Goal: Use online tool/utility

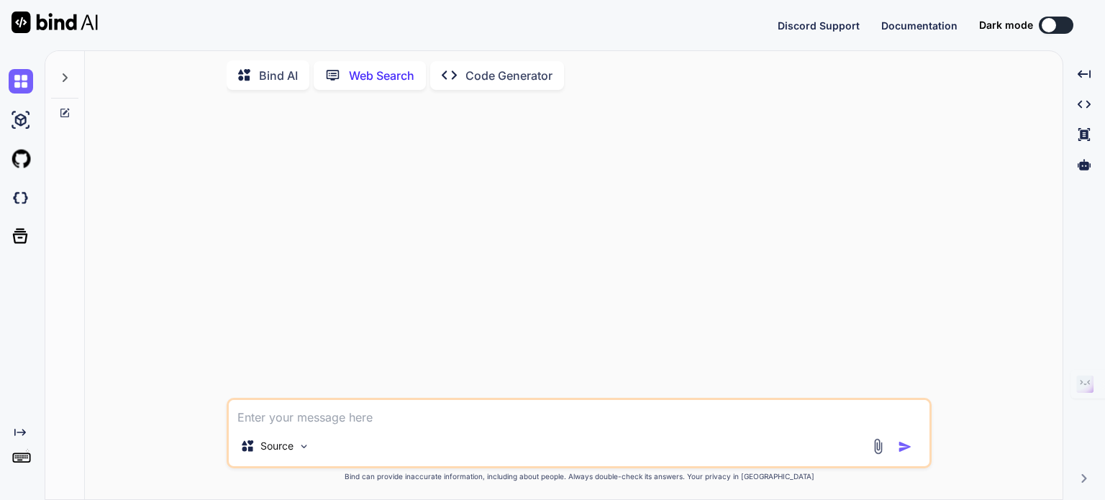
type textarea "x"
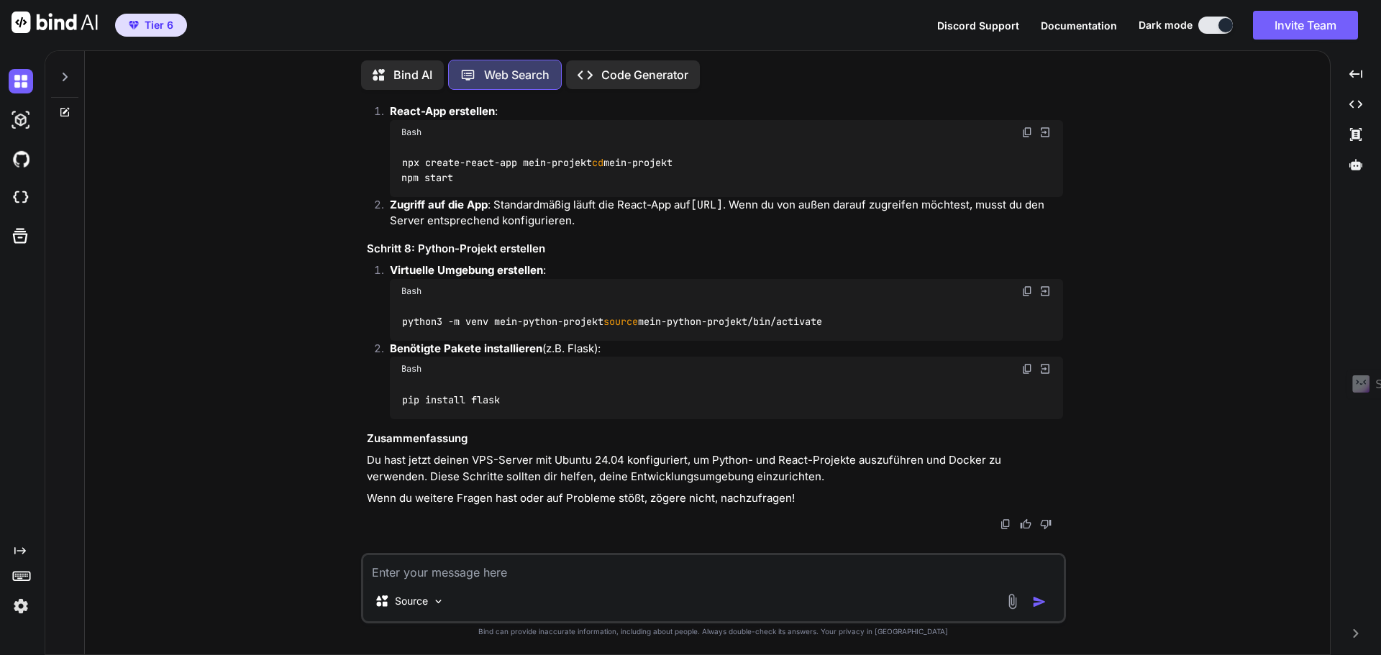
click at [48, 24] on img at bounding box center [55, 23] width 86 height 22
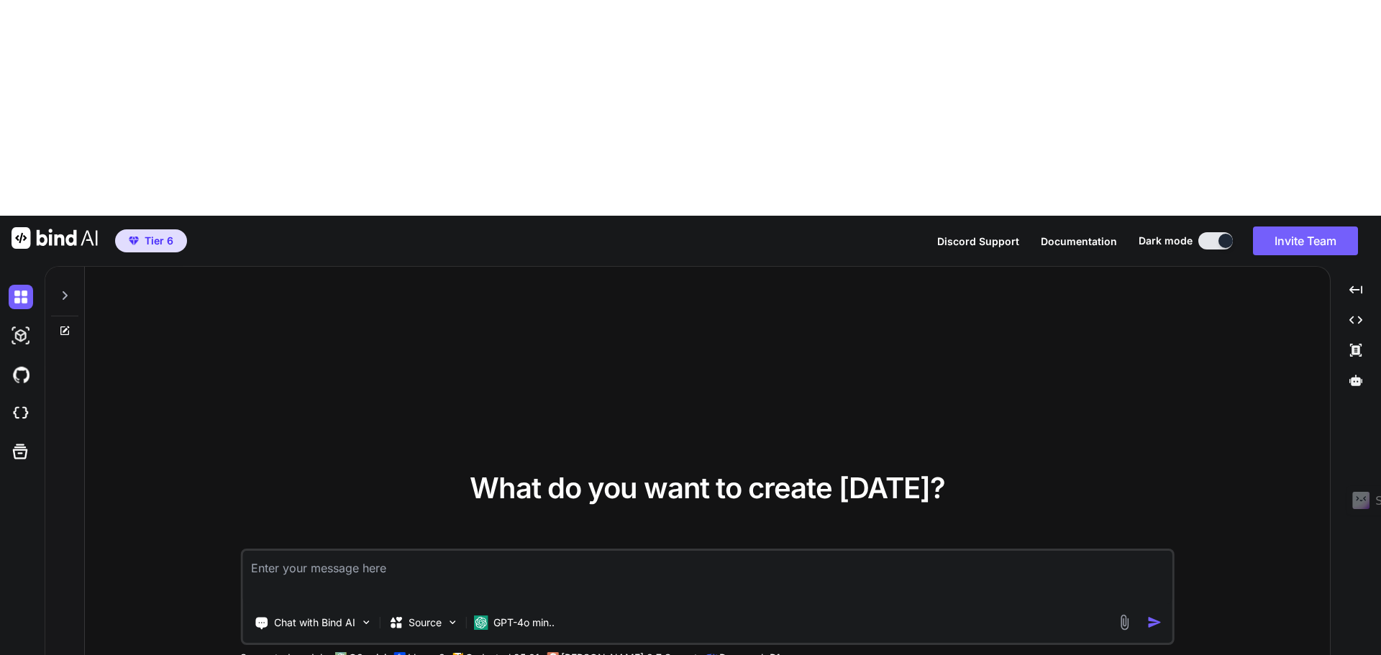
type textarea "x"
